Goal: Book appointment/travel/reservation

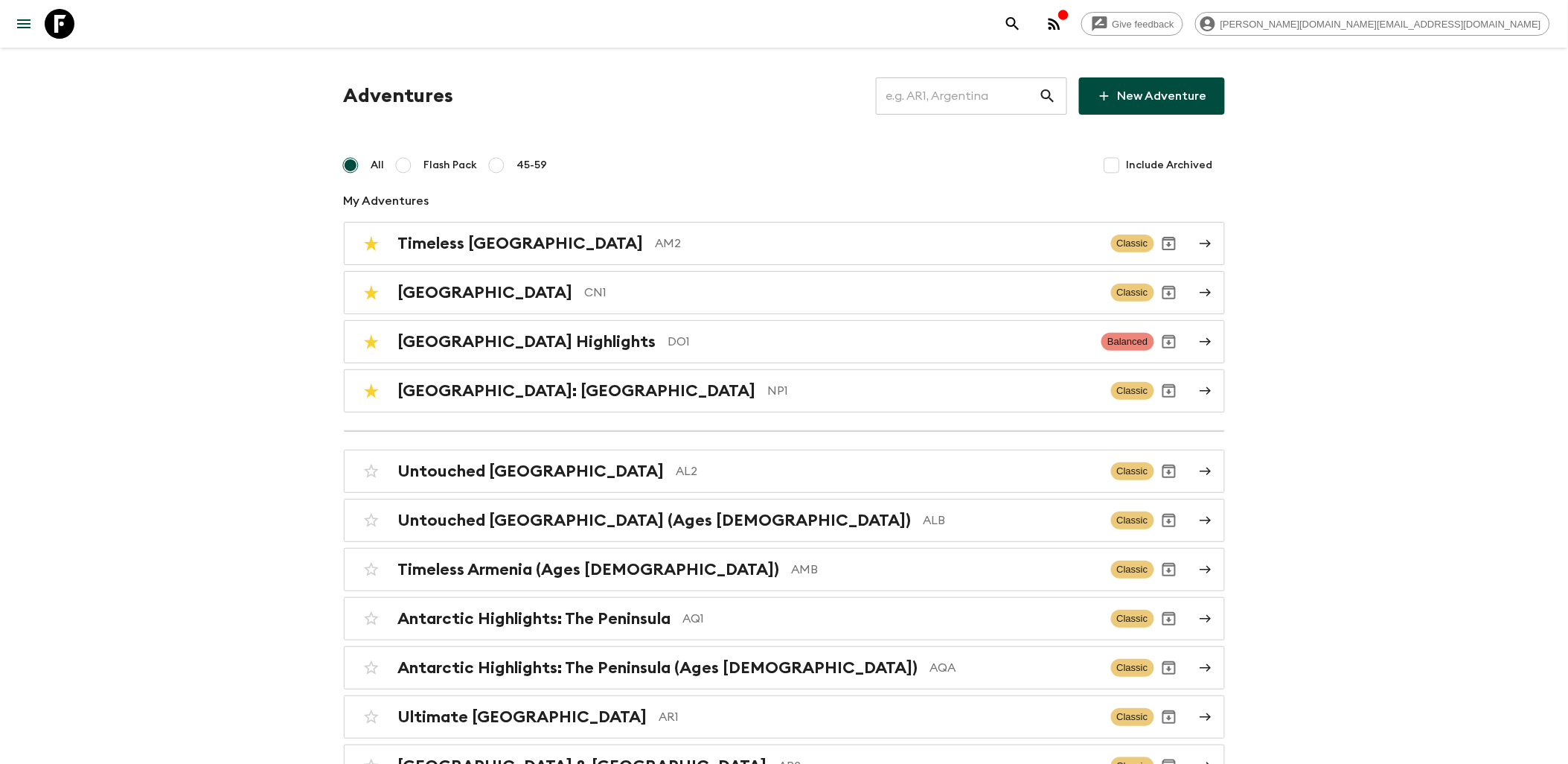
click at [58, 26] on icon at bounding box center [59, 23] width 30 height 30
click at [924, 96] on input "text" at bounding box center [957, 96] width 163 height 42
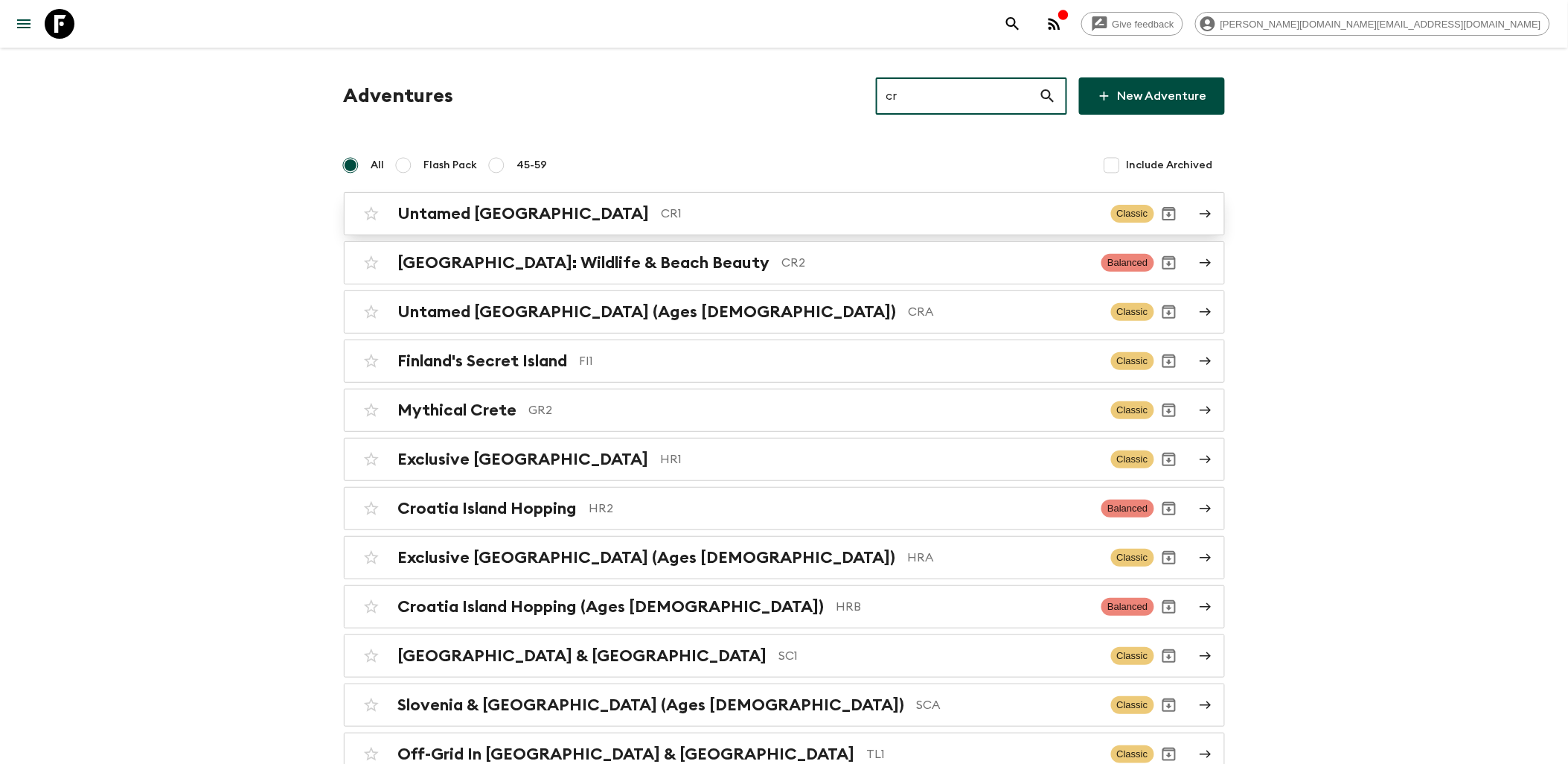
type input "cr"
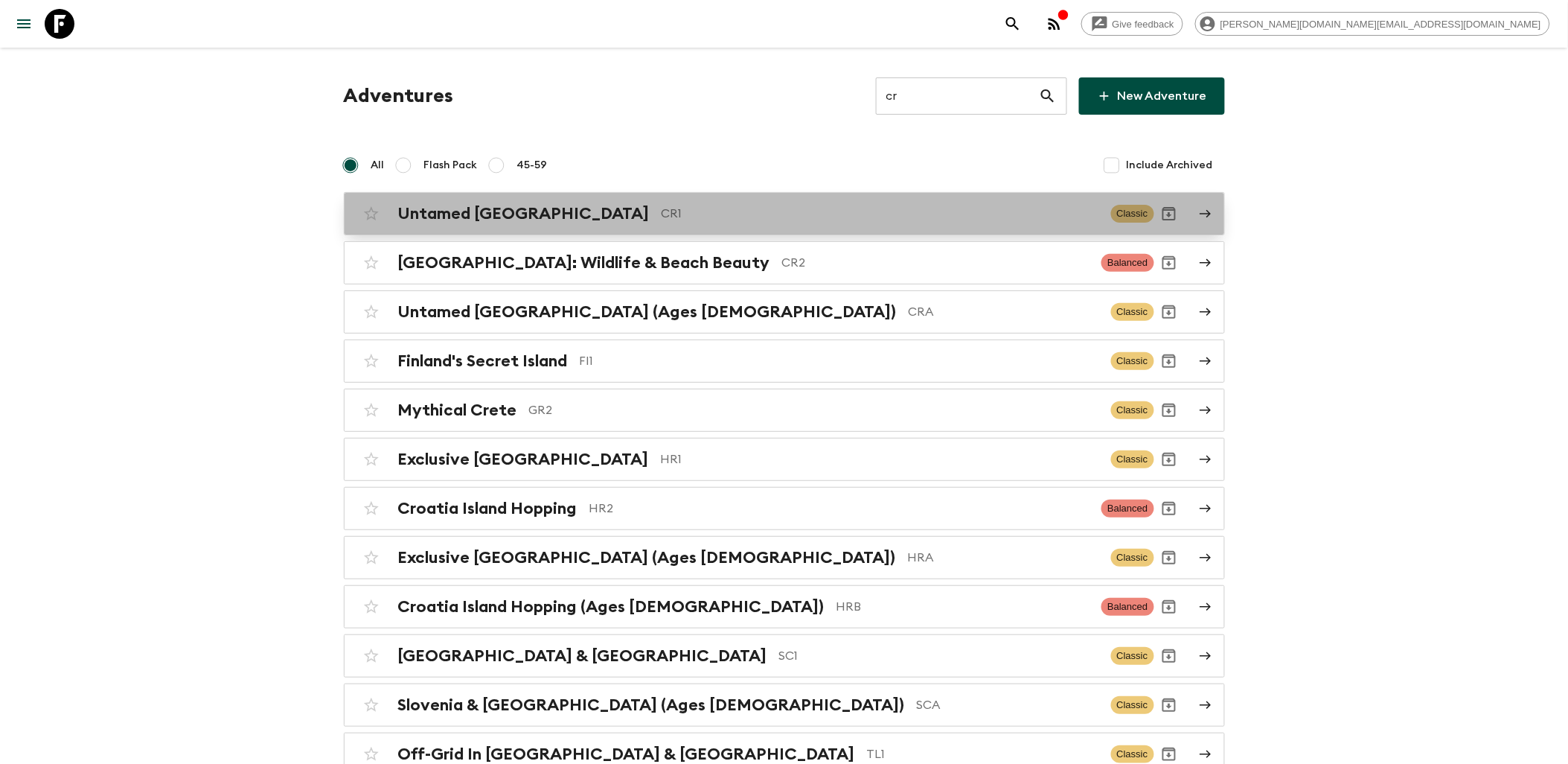
click at [661, 217] on p "CR1" at bounding box center [880, 213] width 438 height 18
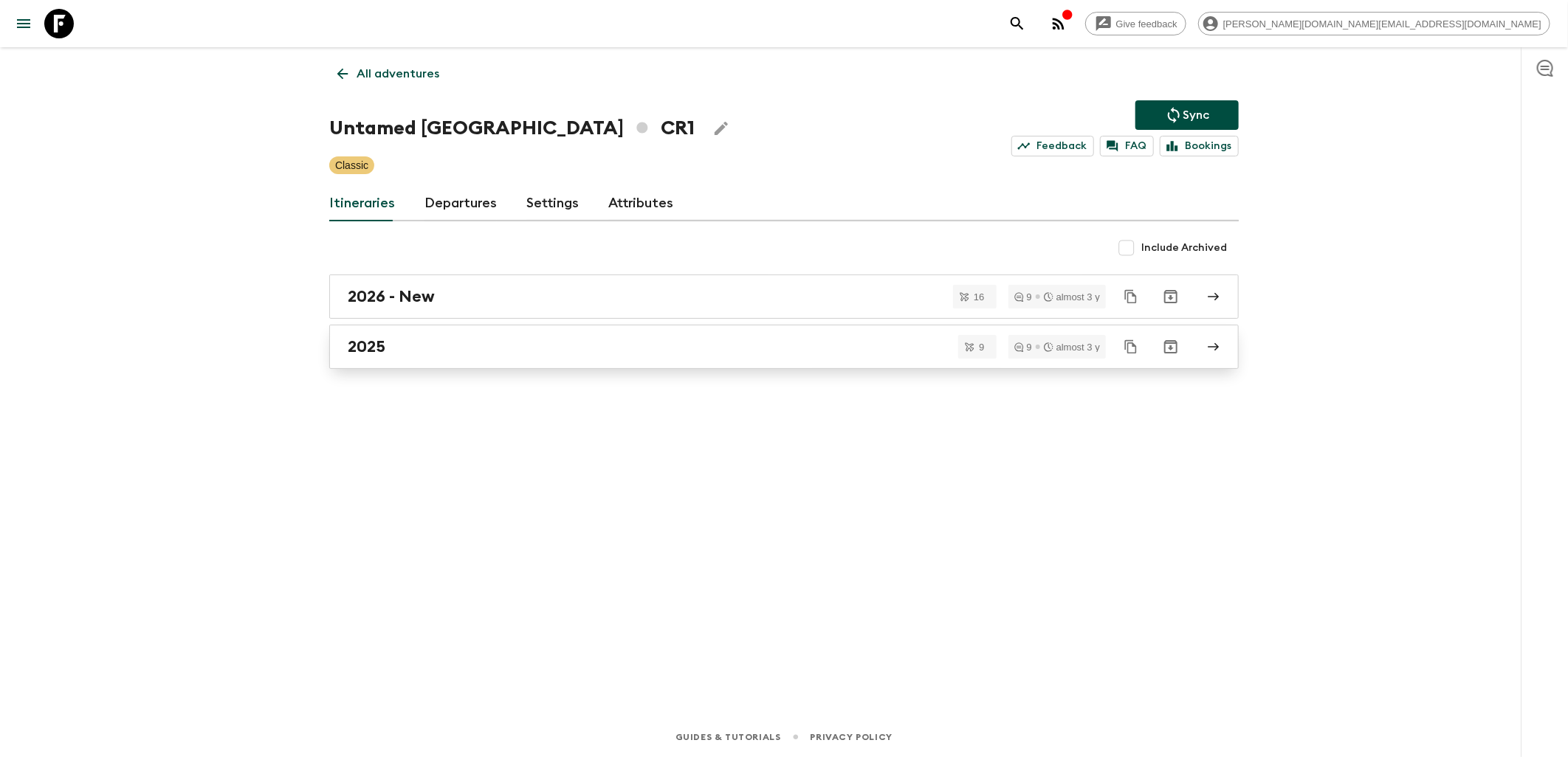
click at [452, 343] on div "2025" at bounding box center [770, 347] width 845 height 19
